Goal: Task Accomplishment & Management: Understand process/instructions

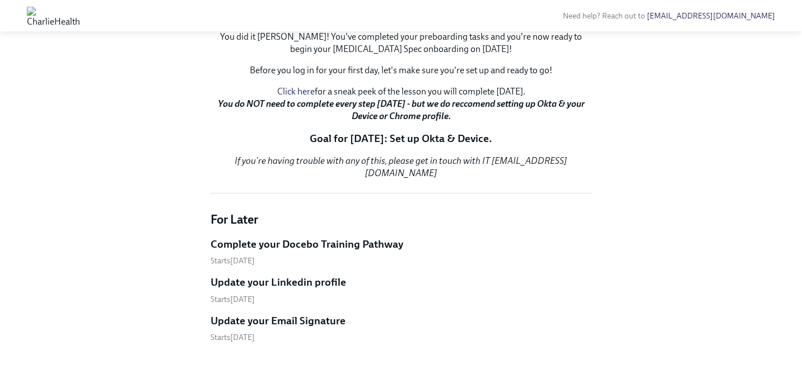
scroll to position [181, 0]
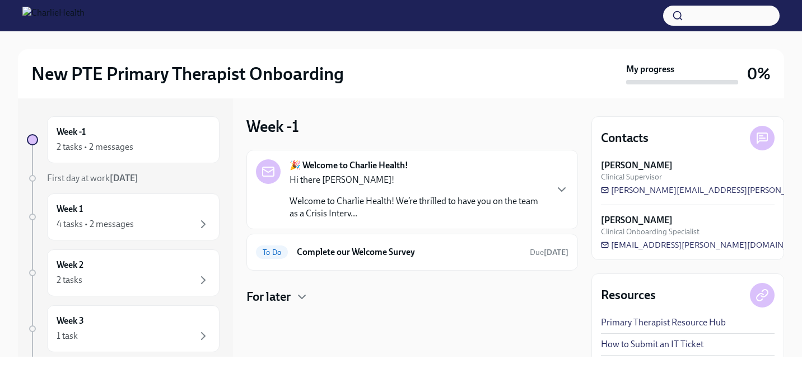
click at [432, 114] on div "Week -1 🎉 Welcome to Charlie Health! Hi there Lisa! Welcome to Charlie Health! …" at bounding box center [411, 228] width 331 height 259
click at [550, 194] on div "🎉 Welcome to Charlie Health! Hi there Lisa! Welcome to Charlie Health! We’re th…" at bounding box center [412, 190] width 312 height 60
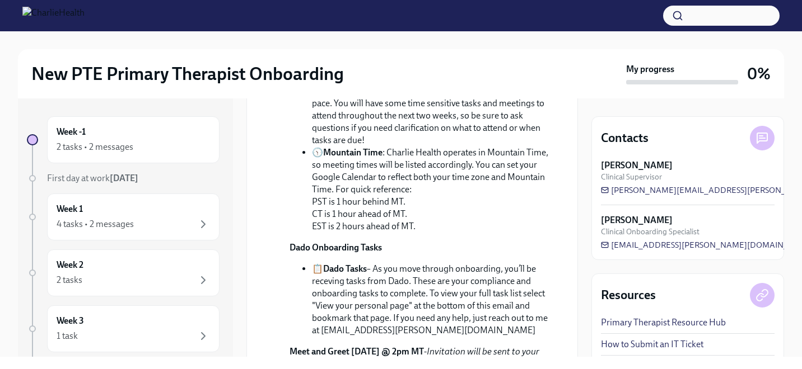
scroll to position [350, 0]
click at [121, 180] on strong "[DATE]" at bounding box center [124, 178] width 29 height 11
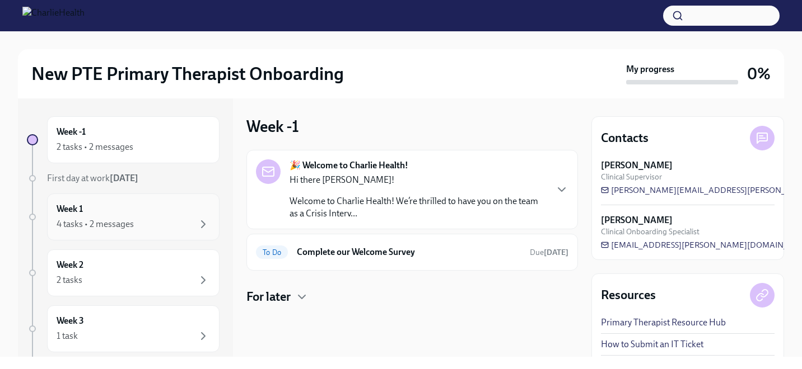
click at [118, 219] on div "4 tasks • 2 messages" at bounding box center [95, 224] width 77 height 12
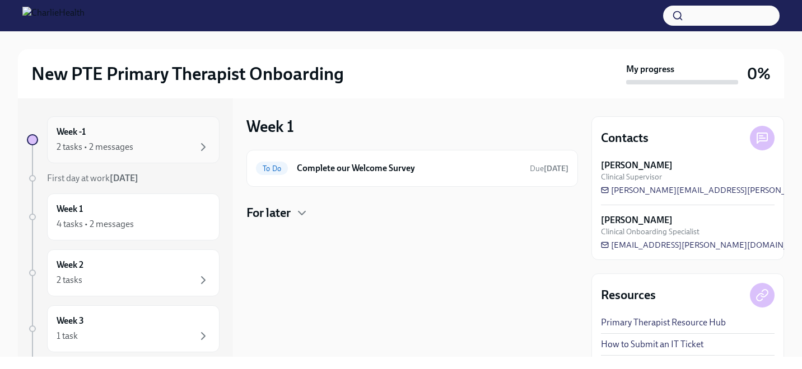
click at [121, 139] on div "Week -1 2 tasks • 2 messages" at bounding box center [133, 140] width 153 height 28
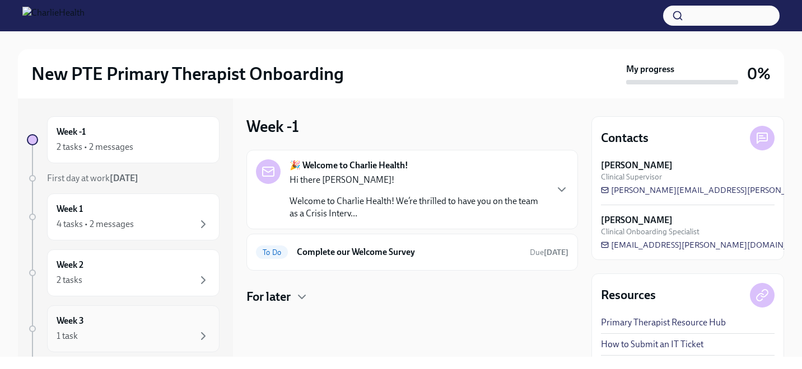
click at [129, 340] on div "1 task" at bounding box center [133, 336] width 153 height 13
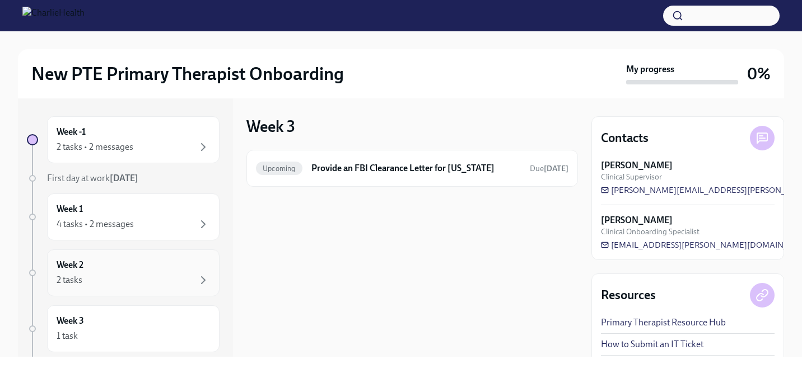
click at [121, 277] on div "2 tasks" at bounding box center [133, 280] width 153 height 13
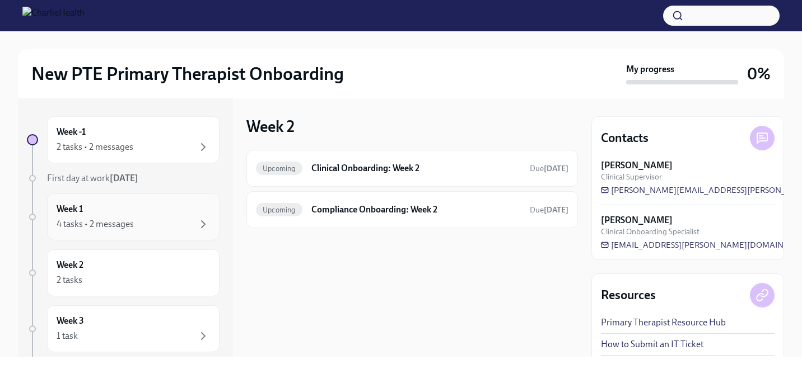
click at [117, 222] on div "4 tasks • 2 messages" at bounding box center [95, 224] width 77 height 12
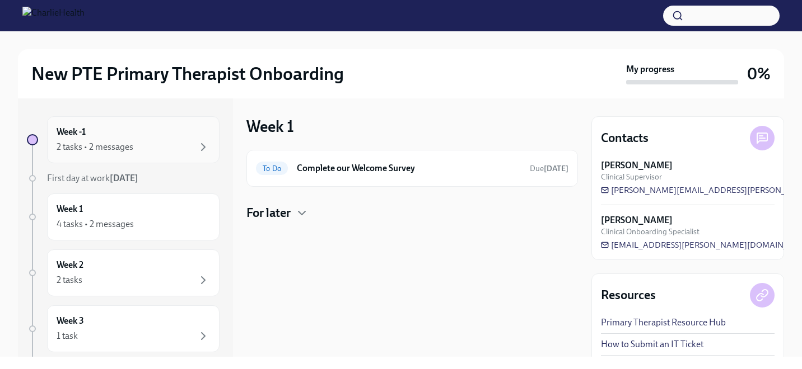
click at [124, 149] on div "2 tasks • 2 messages" at bounding box center [95, 147] width 77 height 12
